Goal: Task Accomplishment & Management: Complete application form

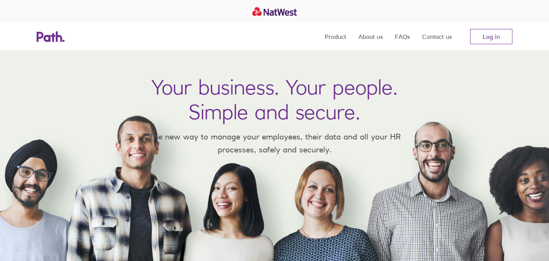
click at [489, 37] on link "Log in" at bounding box center [491, 36] width 42 height 15
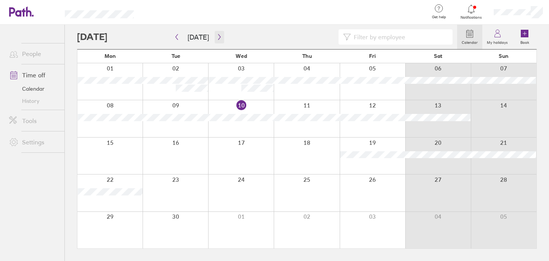
click at [217, 40] on icon "button" at bounding box center [220, 37] width 6 height 6
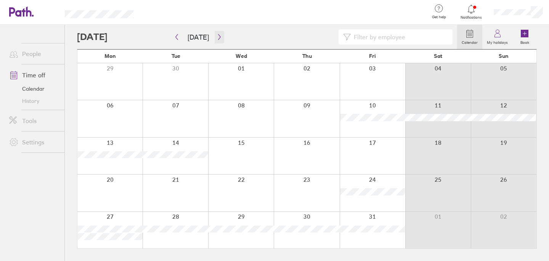
click at [218, 39] on icon "button" at bounding box center [219, 37] width 2 height 6
click at [114, 188] on div at bounding box center [109, 193] width 65 height 37
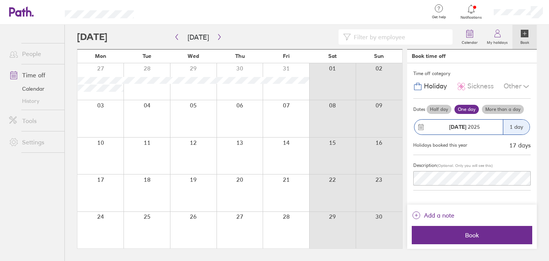
click at [520, 127] on div "1 day" at bounding box center [516, 127] width 27 height 15
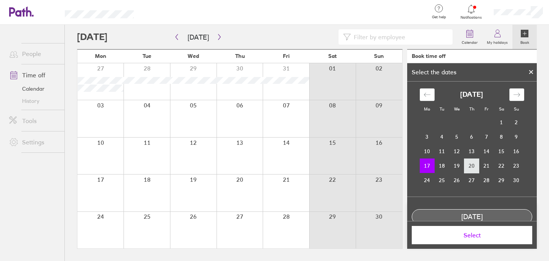
click at [477, 166] on td "20" at bounding box center [472, 166] width 15 height 14
click at [533, 71] on icon at bounding box center [531, 72] width 5 height 5
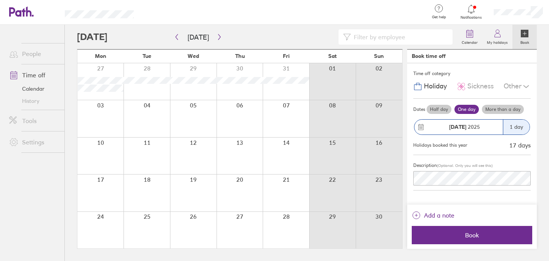
click at [500, 110] on label "More than a day" at bounding box center [503, 109] width 42 height 9
click at [0, 0] on input "More than a day" at bounding box center [0, 0] width 0 height 0
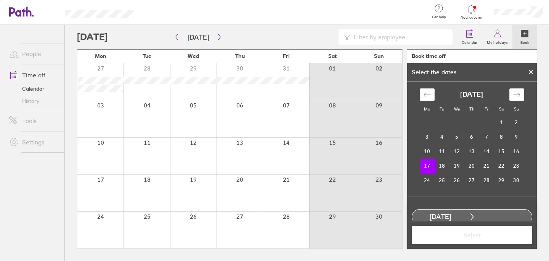
click at [534, 69] on div at bounding box center [531, 72] width 11 height 13
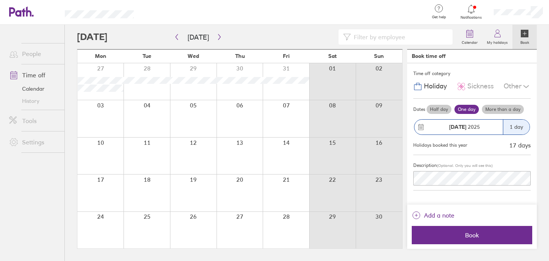
click at [499, 110] on label "More than a day" at bounding box center [503, 109] width 42 height 9
click at [0, 0] on input "More than a day" at bounding box center [0, 0] width 0 height 0
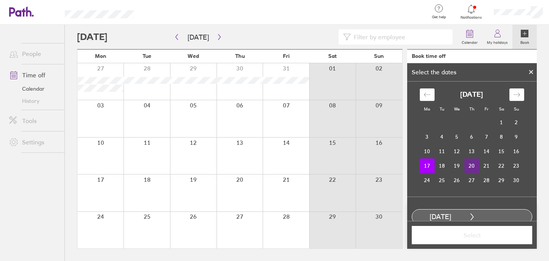
click at [472, 165] on td "20" at bounding box center [472, 166] width 15 height 14
click at [465, 235] on span "Select" at bounding box center [472, 235] width 110 height 7
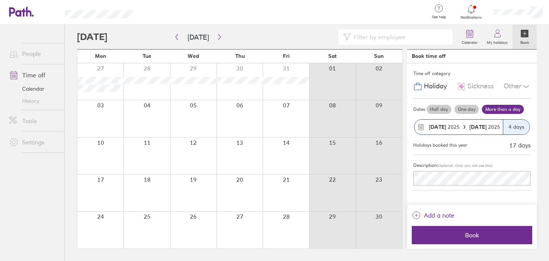
click at [465, 235] on span "Book" at bounding box center [472, 235] width 110 height 7
